Goal: Find specific page/section: Find specific page/section

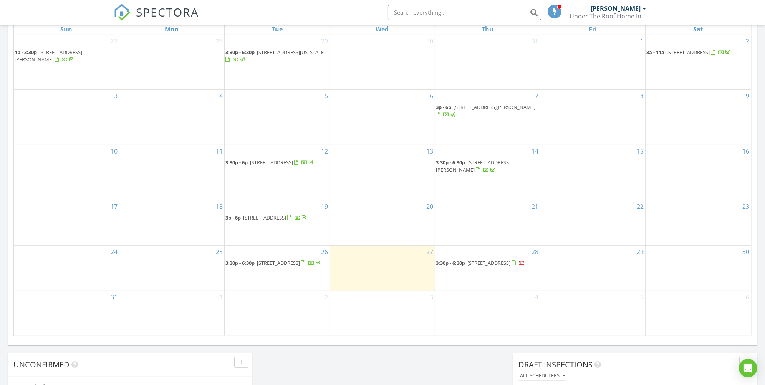
scroll to position [370, 0]
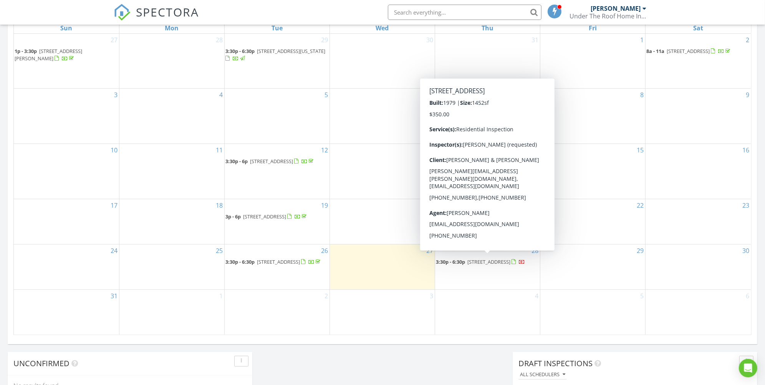
click at [486, 261] on span "[STREET_ADDRESS]" at bounding box center [488, 262] width 43 height 7
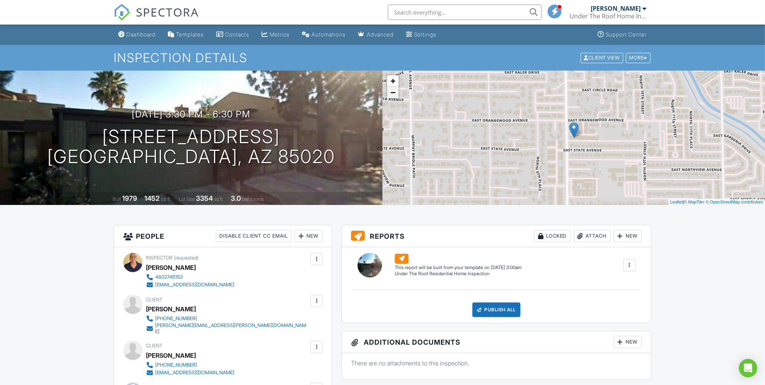
click at [394, 93] on link "−" at bounding box center [393, 93] width 12 height 12
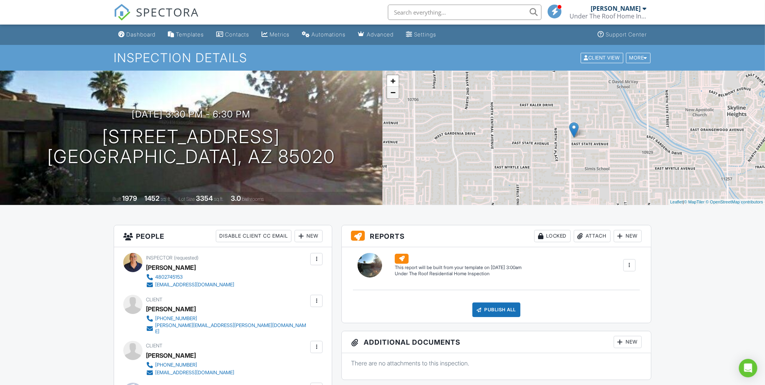
click at [391, 91] on link "−" at bounding box center [393, 93] width 12 height 12
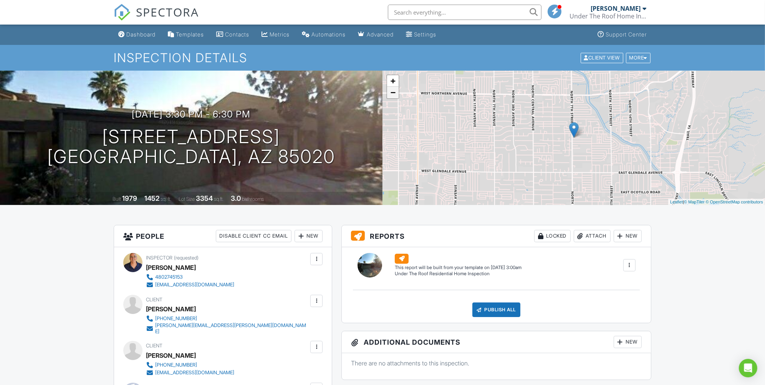
click at [390, 91] on link "−" at bounding box center [393, 93] width 12 height 12
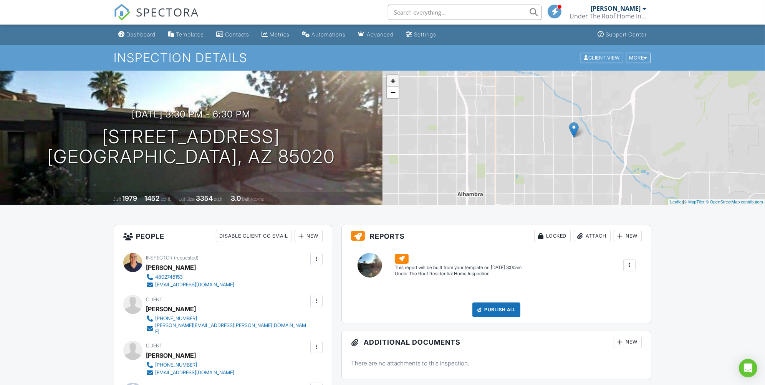
click at [393, 83] on link "+" at bounding box center [393, 81] width 12 height 12
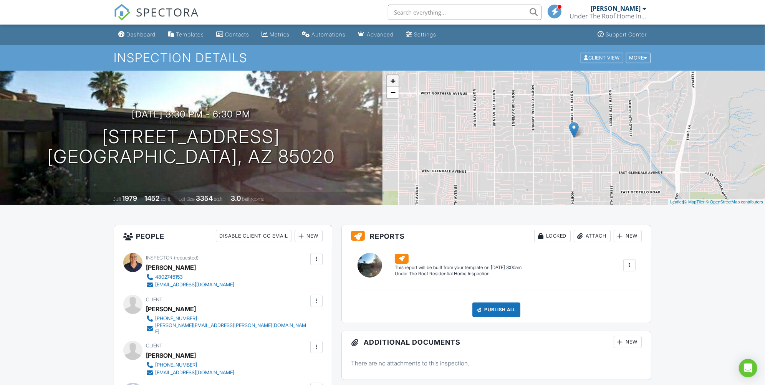
click at [393, 83] on link "+" at bounding box center [393, 81] width 12 height 12
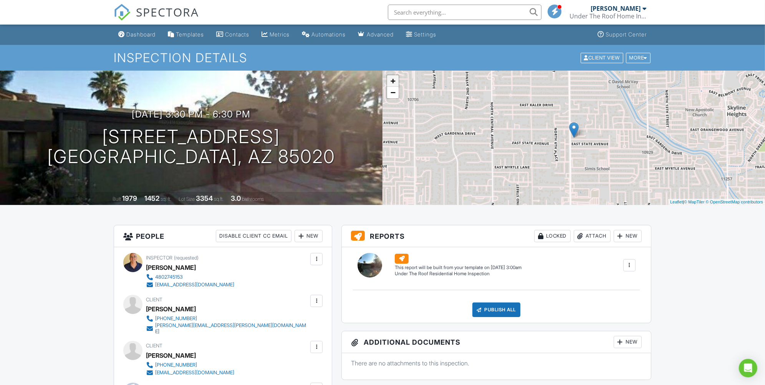
click at [393, 82] on link "+" at bounding box center [393, 81] width 12 height 12
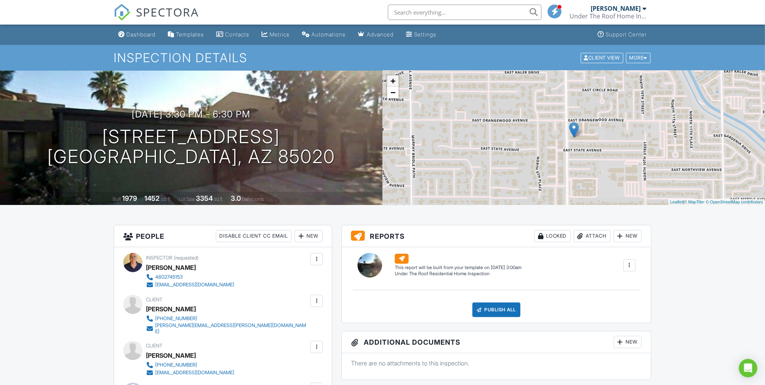
click at [393, 82] on link "+" at bounding box center [393, 81] width 12 height 12
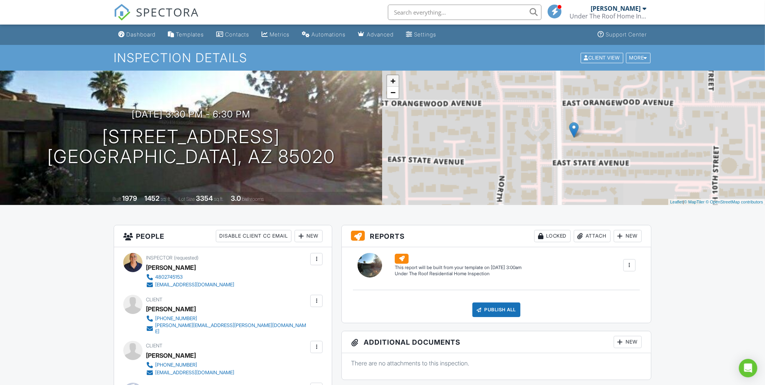
click at [392, 82] on link "+" at bounding box center [393, 81] width 12 height 12
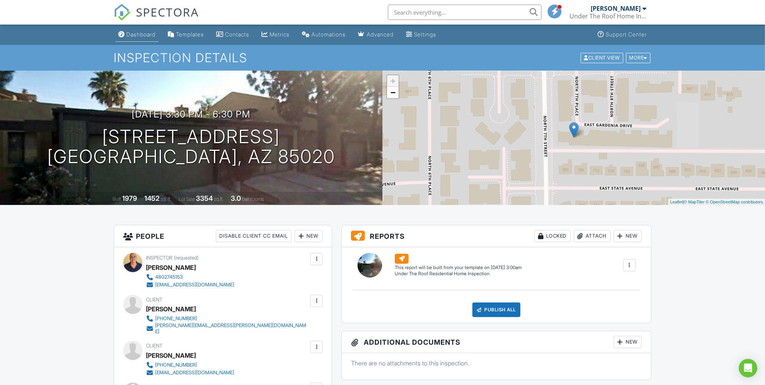
click at [154, 31] on div "Dashboard" at bounding box center [140, 34] width 29 height 7
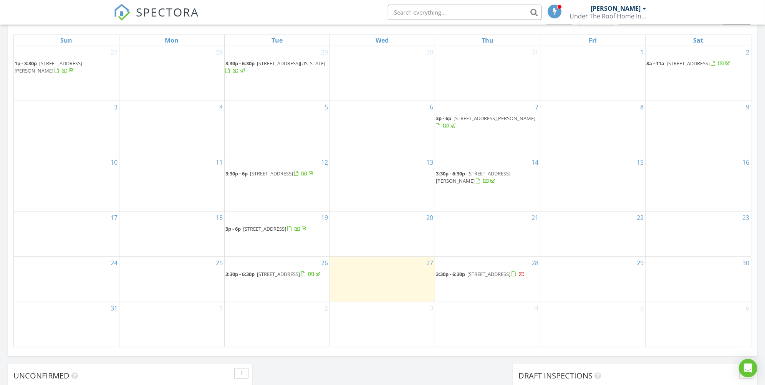
scroll to position [352, 0]
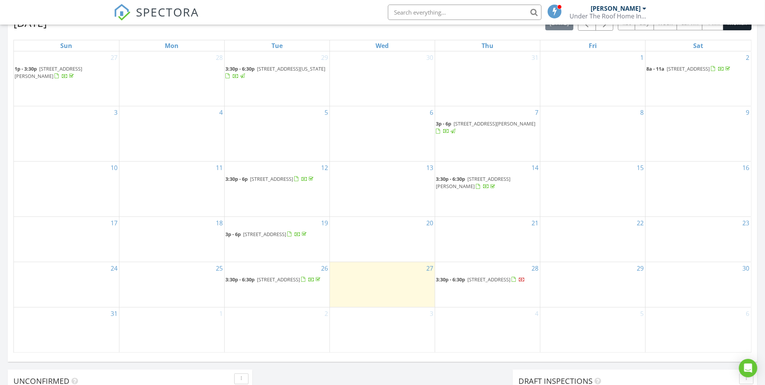
click at [496, 176] on span "[STREET_ADDRESS][PERSON_NAME]" at bounding box center [473, 183] width 75 height 14
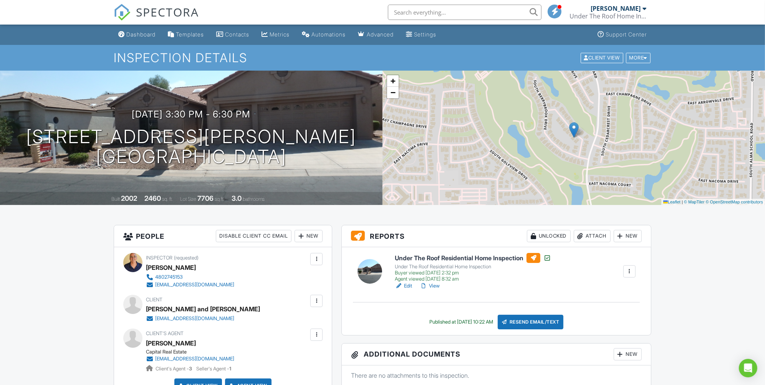
drag, startPoint x: 433, startPoint y: 285, endPoint x: 428, endPoint y: 283, distance: 5.5
click at [432, 285] on link "View" at bounding box center [430, 286] width 20 height 8
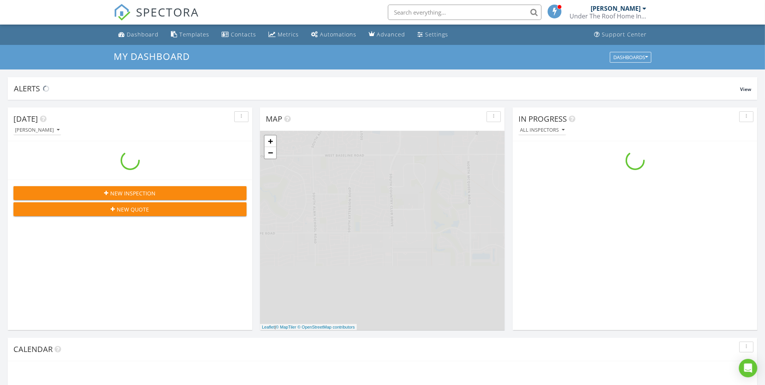
scroll to position [713, 779]
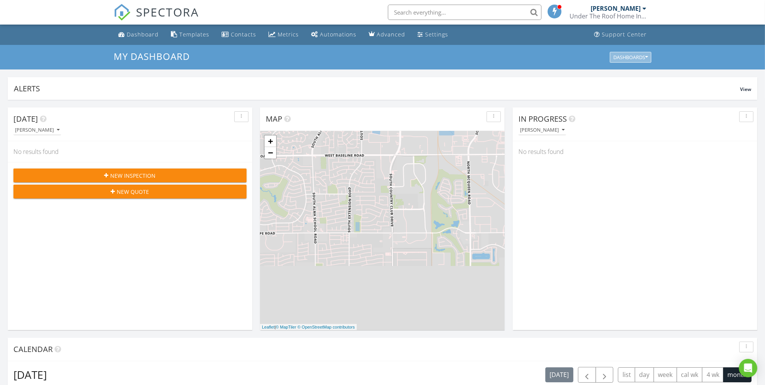
click at [646, 58] on icon "button" at bounding box center [646, 57] width 3 height 5
click at [186, 35] on div "Templates" at bounding box center [194, 34] width 30 height 7
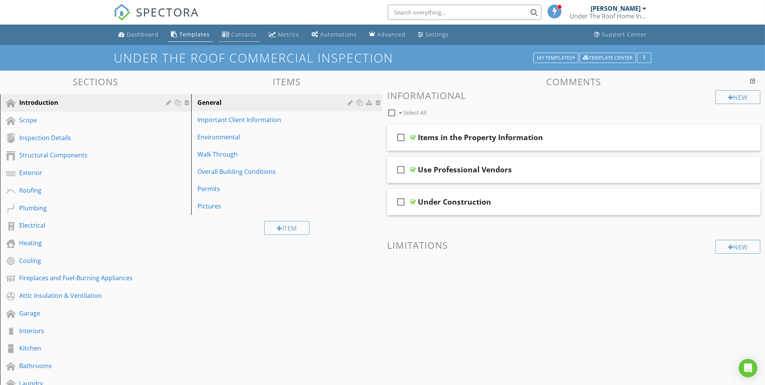
click at [241, 37] on div "Contacts" at bounding box center [243, 34] width 25 height 7
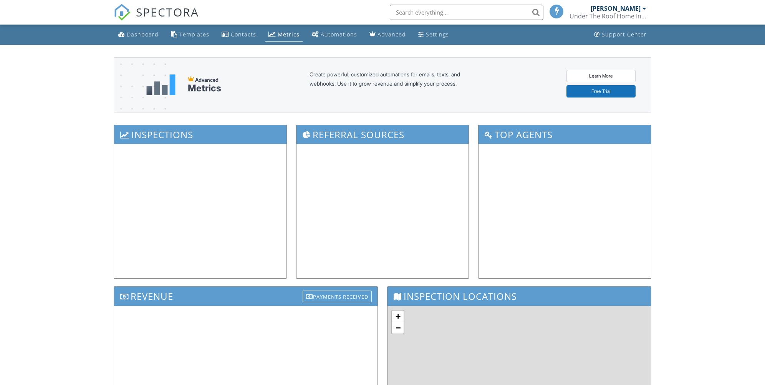
click at [273, 36] on link "Metrics" at bounding box center [283, 35] width 37 height 14
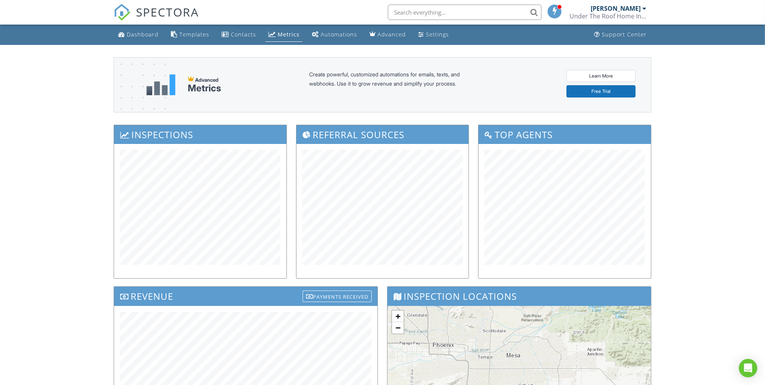
click at [340, 33] on div "Automations" at bounding box center [339, 34] width 36 height 7
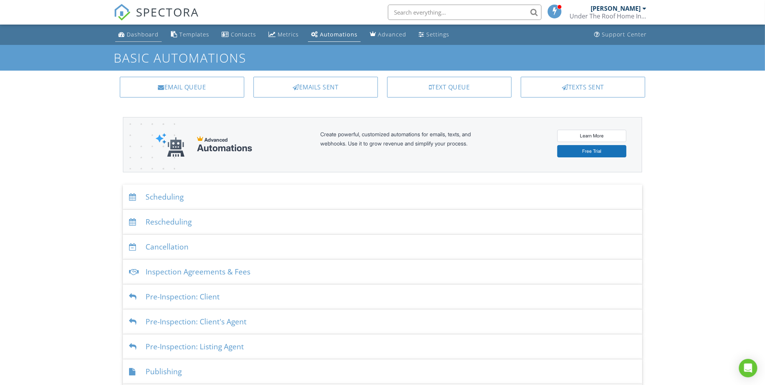
click at [134, 36] on div "Dashboard" at bounding box center [143, 34] width 32 height 7
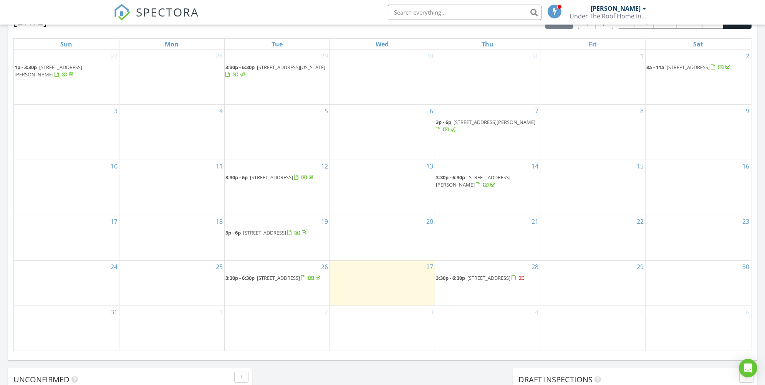
scroll to position [367, 0]
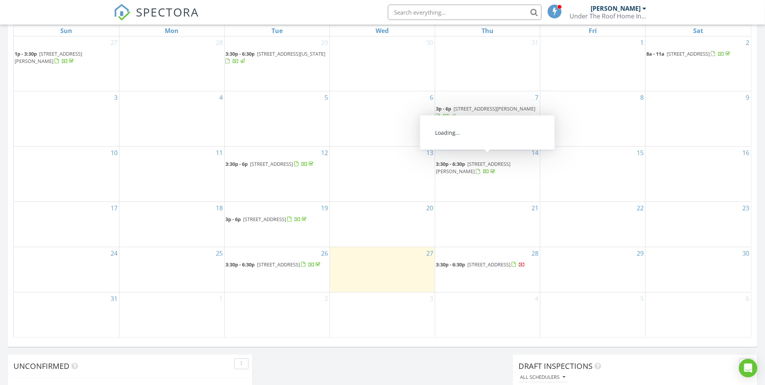
click at [508, 161] on span "[STREET_ADDRESS][PERSON_NAME]" at bounding box center [473, 168] width 75 height 14
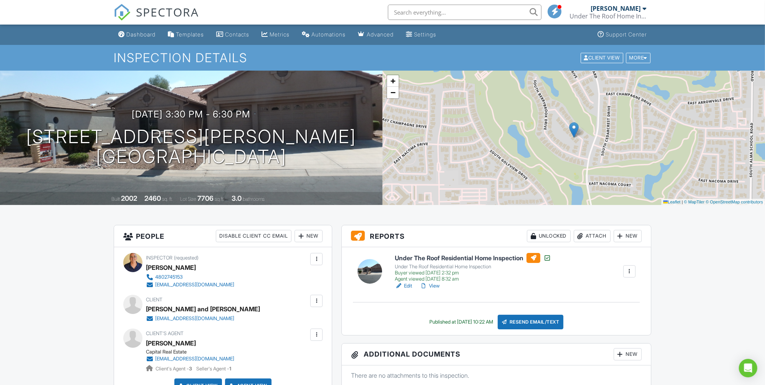
click at [631, 273] on div at bounding box center [630, 272] width 8 height 8
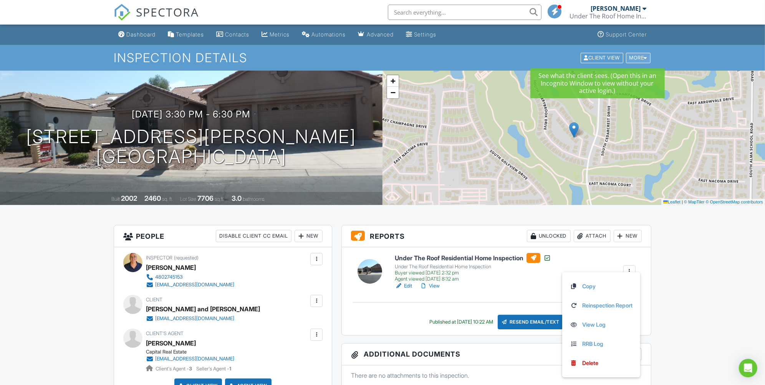
click at [633, 59] on div "More" at bounding box center [638, 58] width 25 height 10
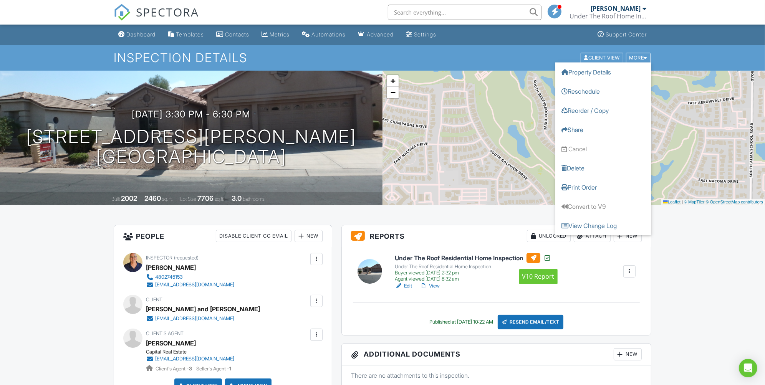
click at [534, 260] on div at bounding box center [534, 258] width 14 height 10
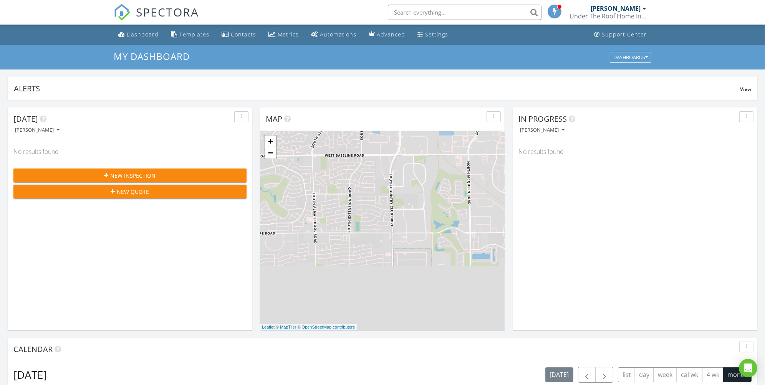
scroll to position [54, 0]
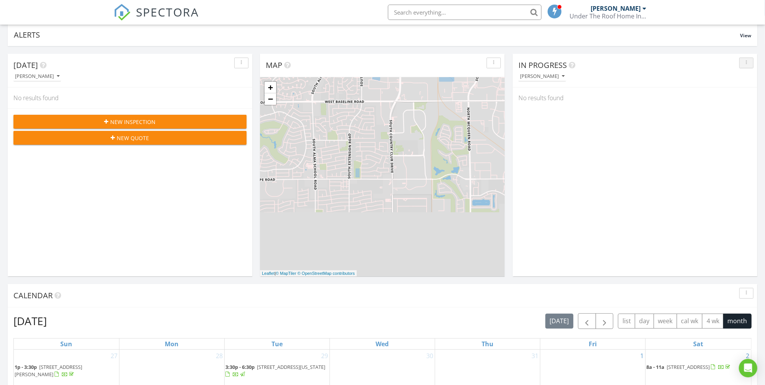
click at [747, 64] on icon "button" at bounding box center [746, 62] width 1 height 5
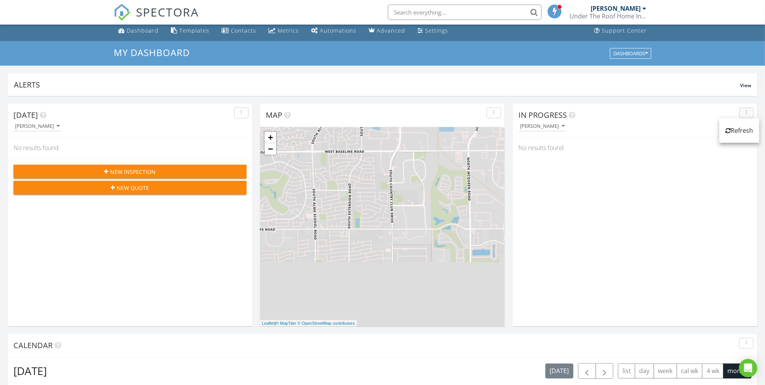
scroll to position [0, 0]
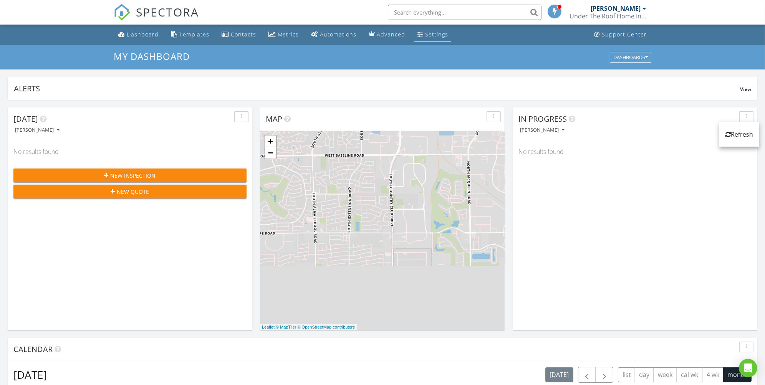
click at [427, 37] on div "Settings" at bounding box center [436, 34] width 23 height 7
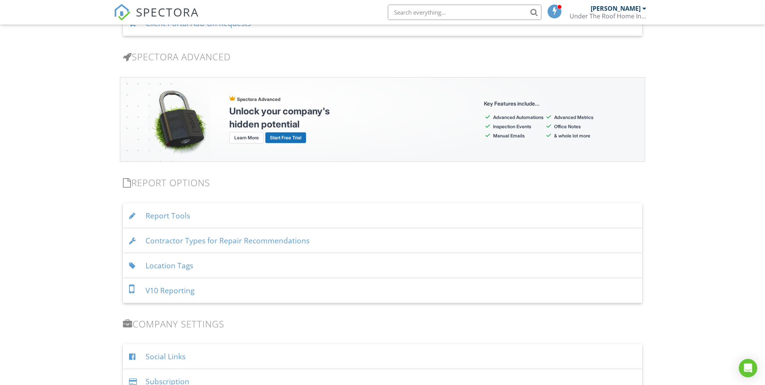
scroll to position [647, 0]
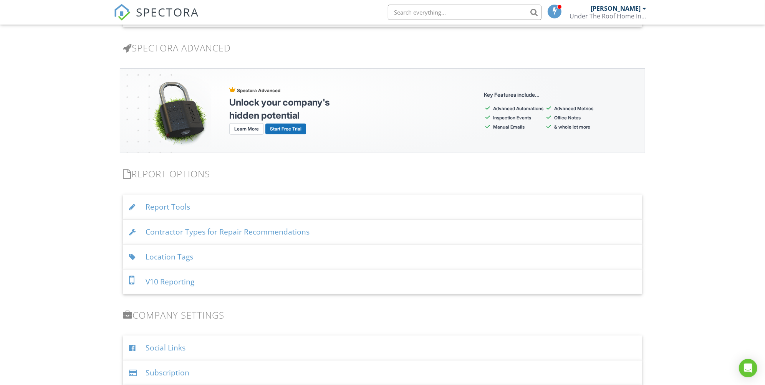
click at [163, 208] on div "Report Tools" at bounding box center [382, 207] width 519 height 25
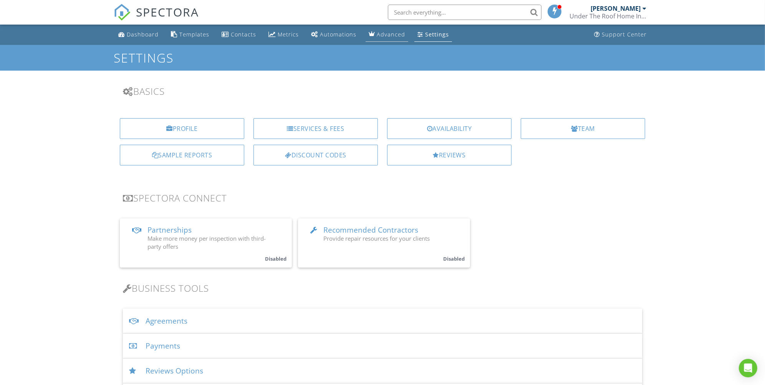
click at [391, 39] on link "Advanced" at bounding box center [387, 35] width 43 height 14
click at [618, 32] on div "Support Center" at bounding box center [624, 34] width 45 height 7
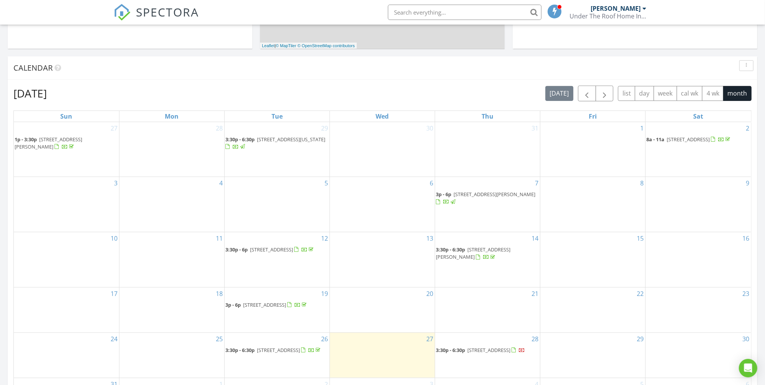
scroll to position [286, 0]
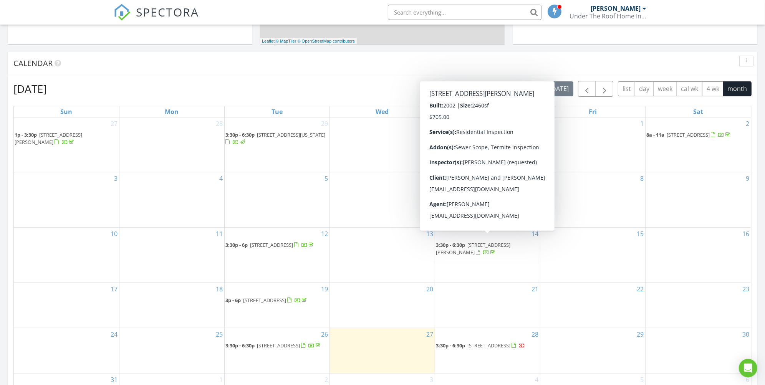
click at [510, 242] on span "[STREET_ADDRESS][PERSON_NAME]" at bounding box center [473, 249] width 75 height 14
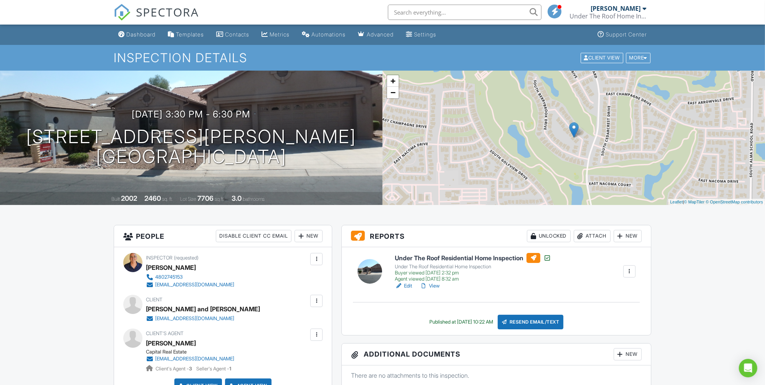
click at [435, 288] on link "View" at bounding box center [430, 286] width 20 height 8
click at [624, 36] on div "Support Center" at bounding box center [626, 34] width 41 height 7
